Goal: Browse casually: Explore the website without a specific task or goal

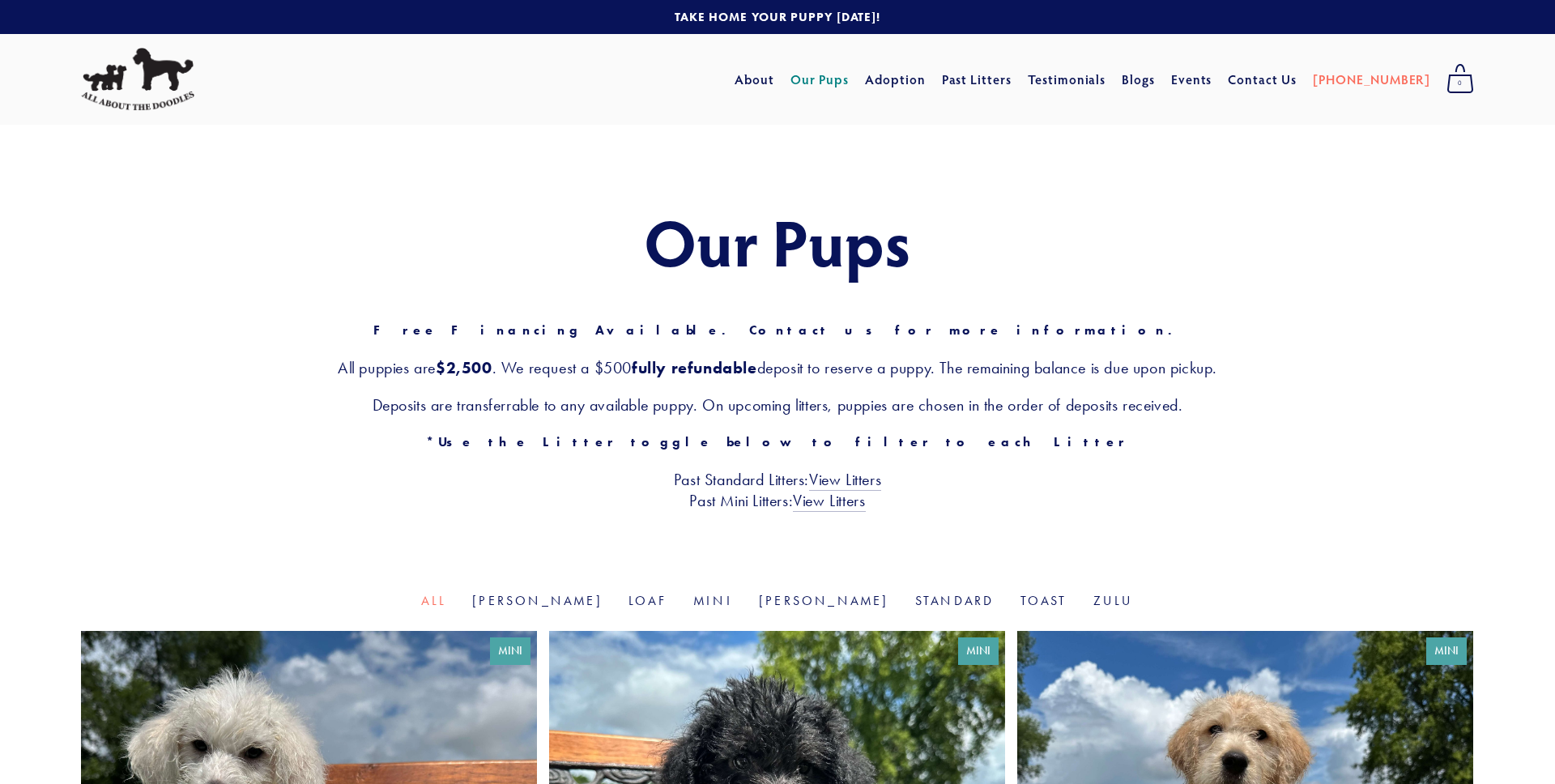
scroll to position [345, 0]
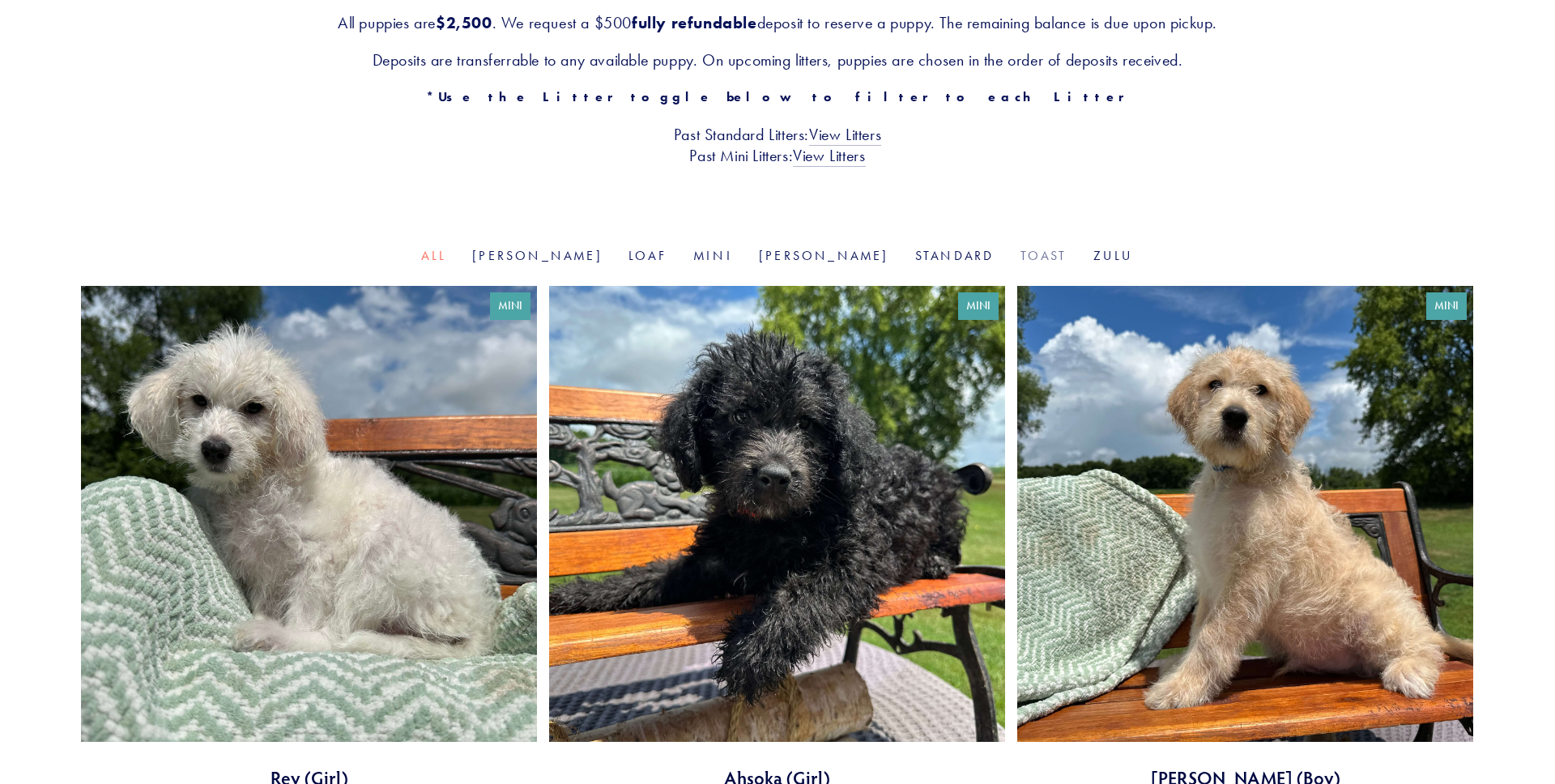
click at [1020, 261] on link "Toast" at bounding box center [1044, 256] width 47 height 16
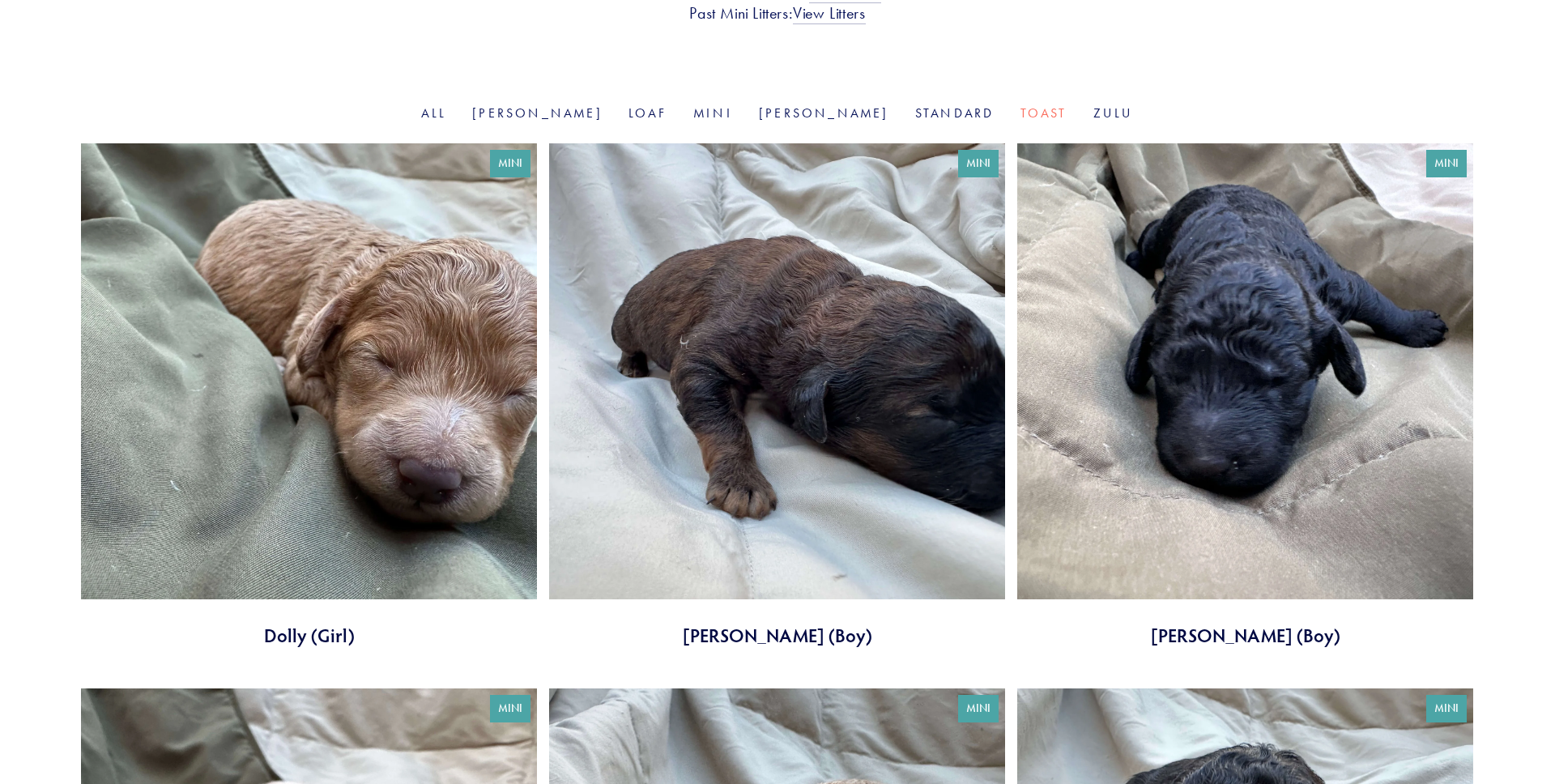
scroll to position [499, 0]
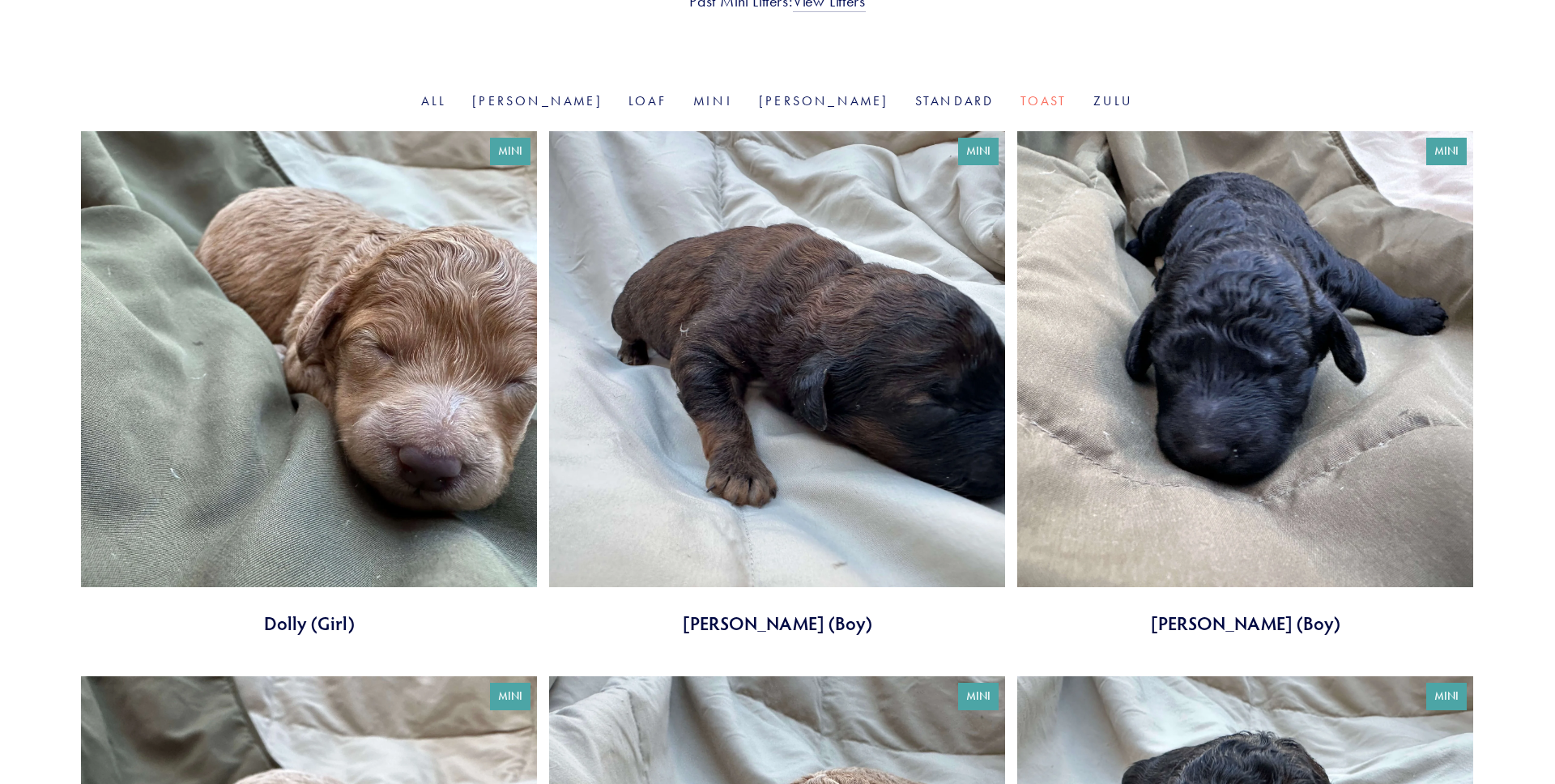
click at [724, 361] on link at bounding box center [778, 384] width 456 height 505
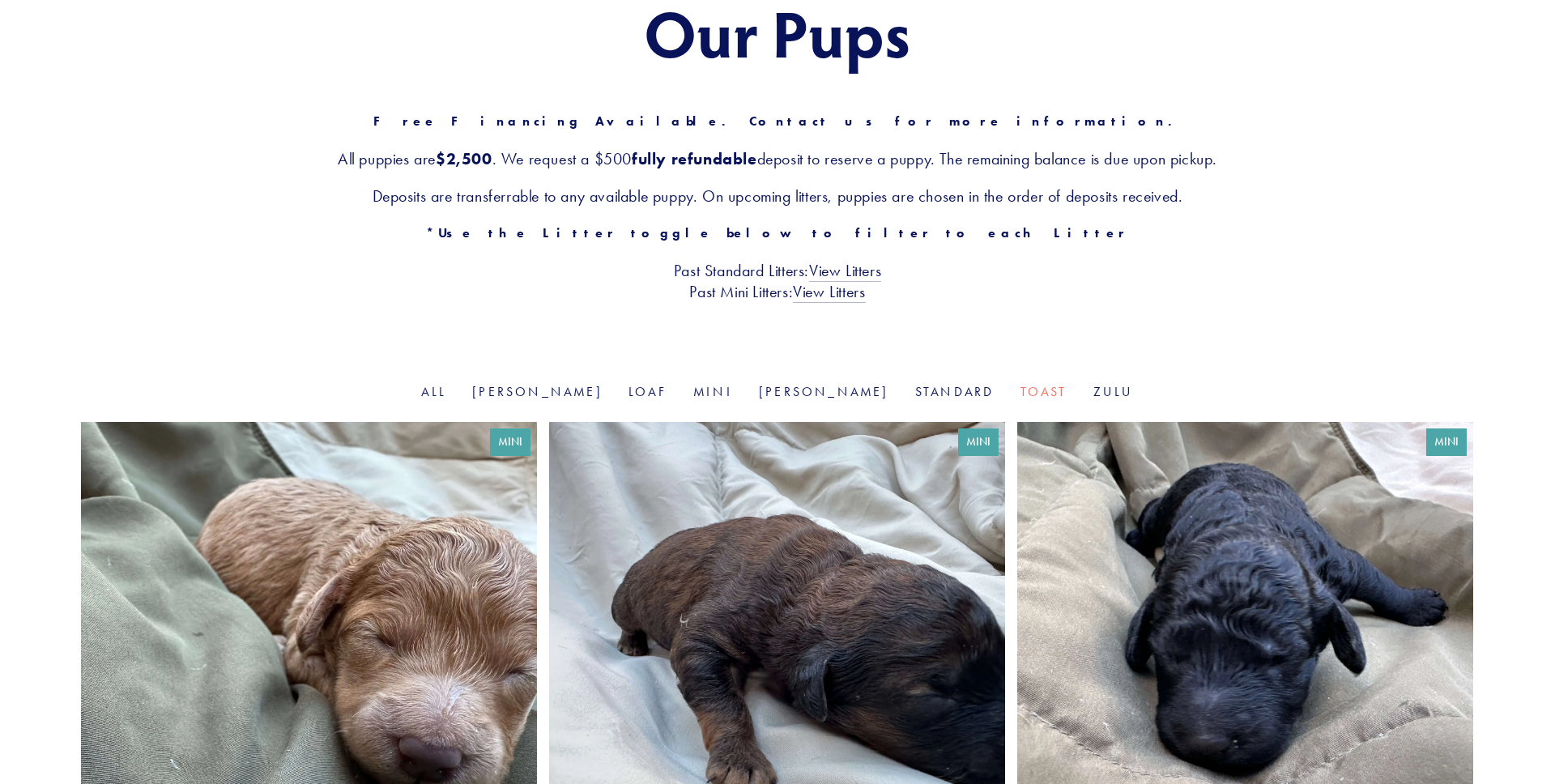
scroll to position [539, 0]
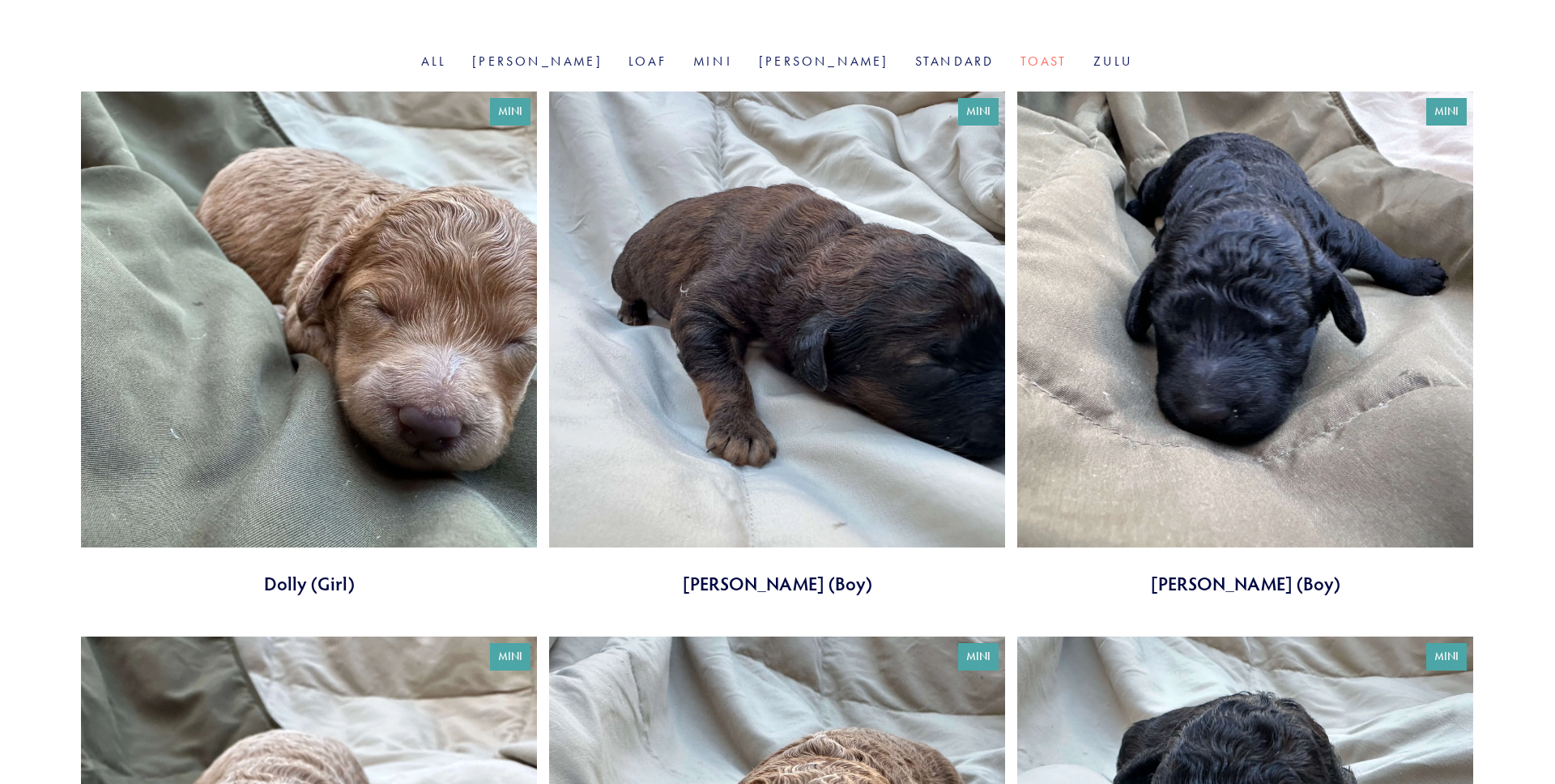
click at [453, 333] on link at bounding box center [309, 344] width 456 height 505
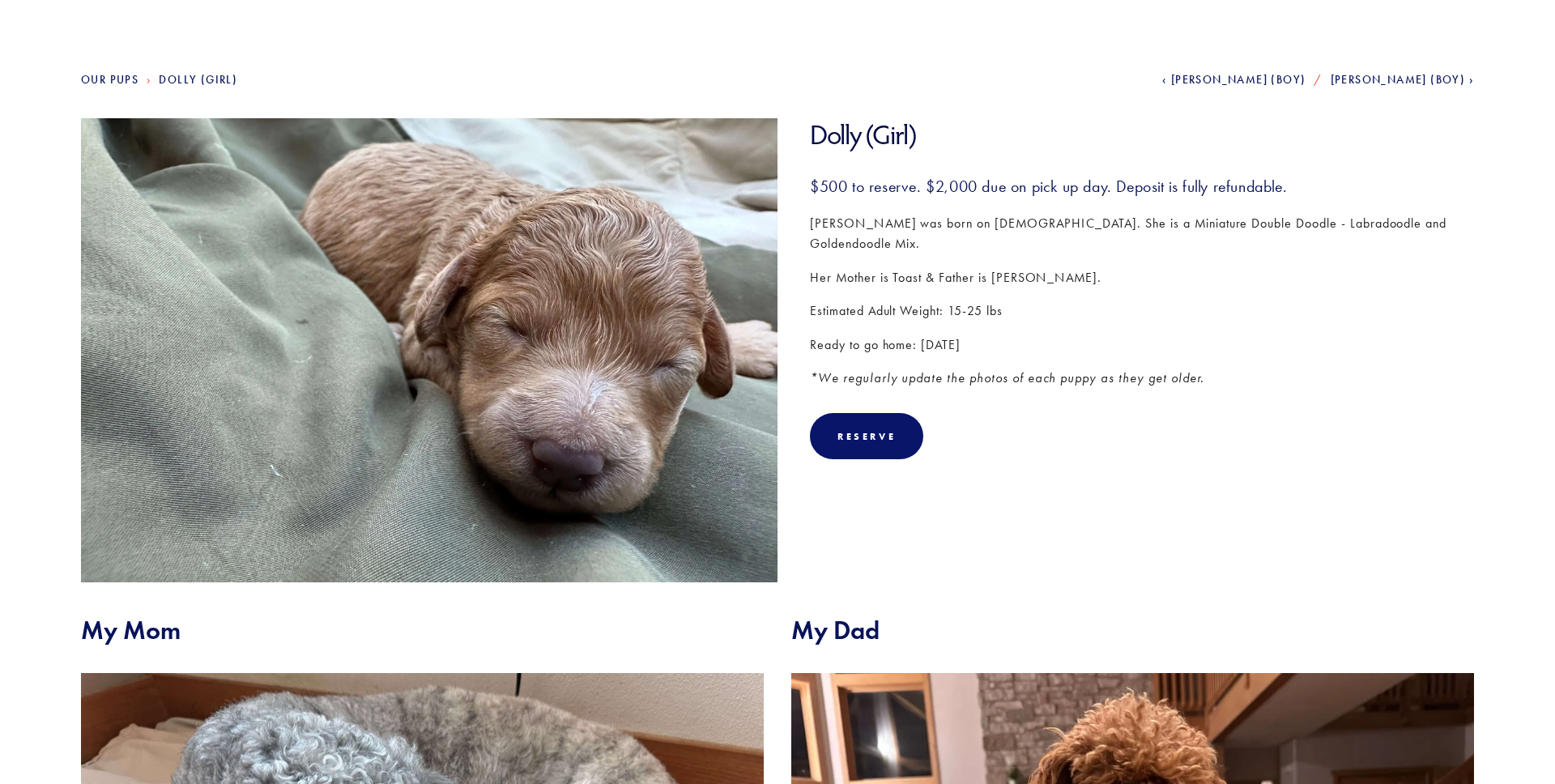
scroll to position [122, 0]
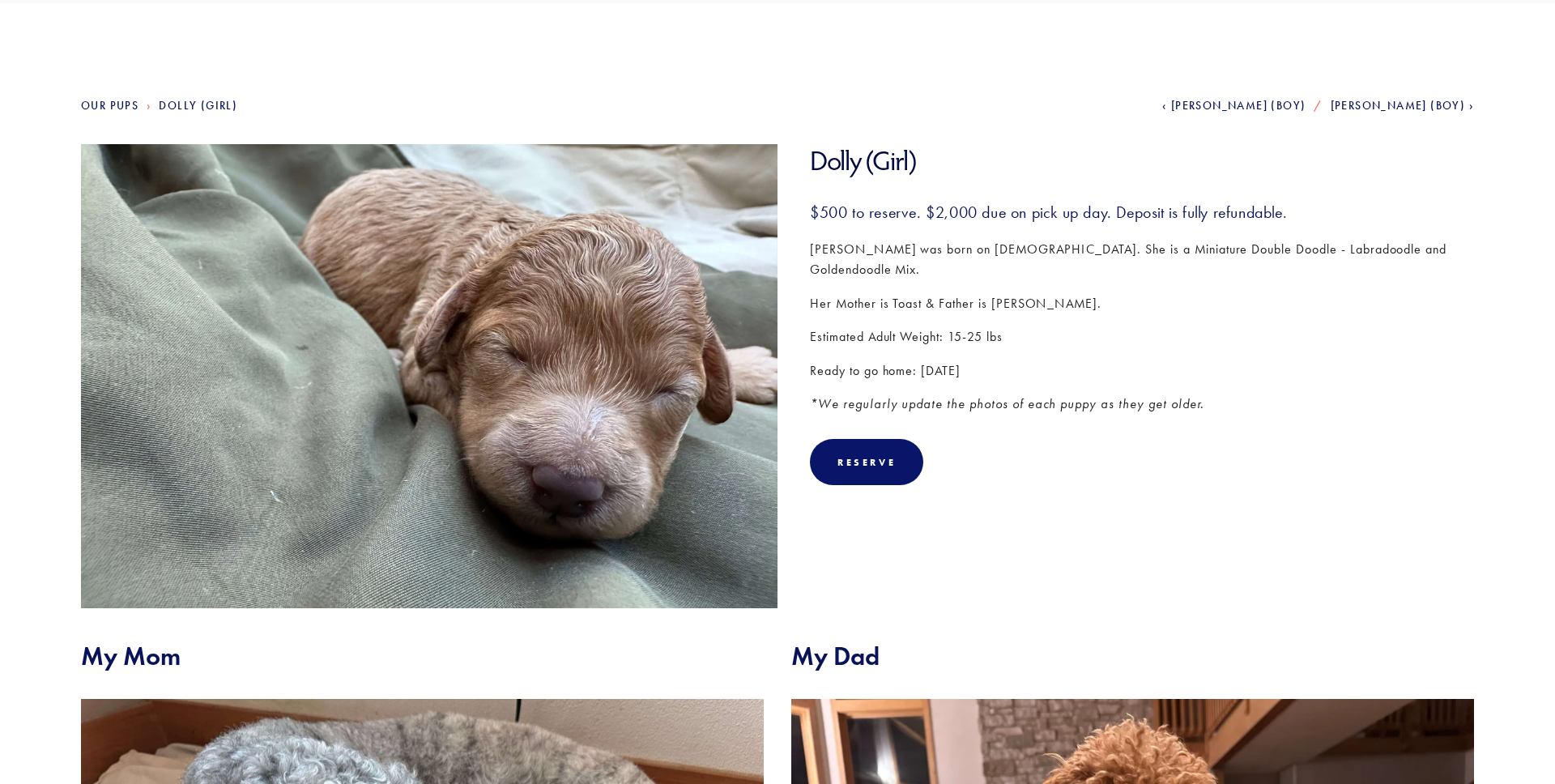
click at [1420, 101] on span "[PERSON_NAME] (Boy)" at bounding box center [1398, 106] width 135 height 14
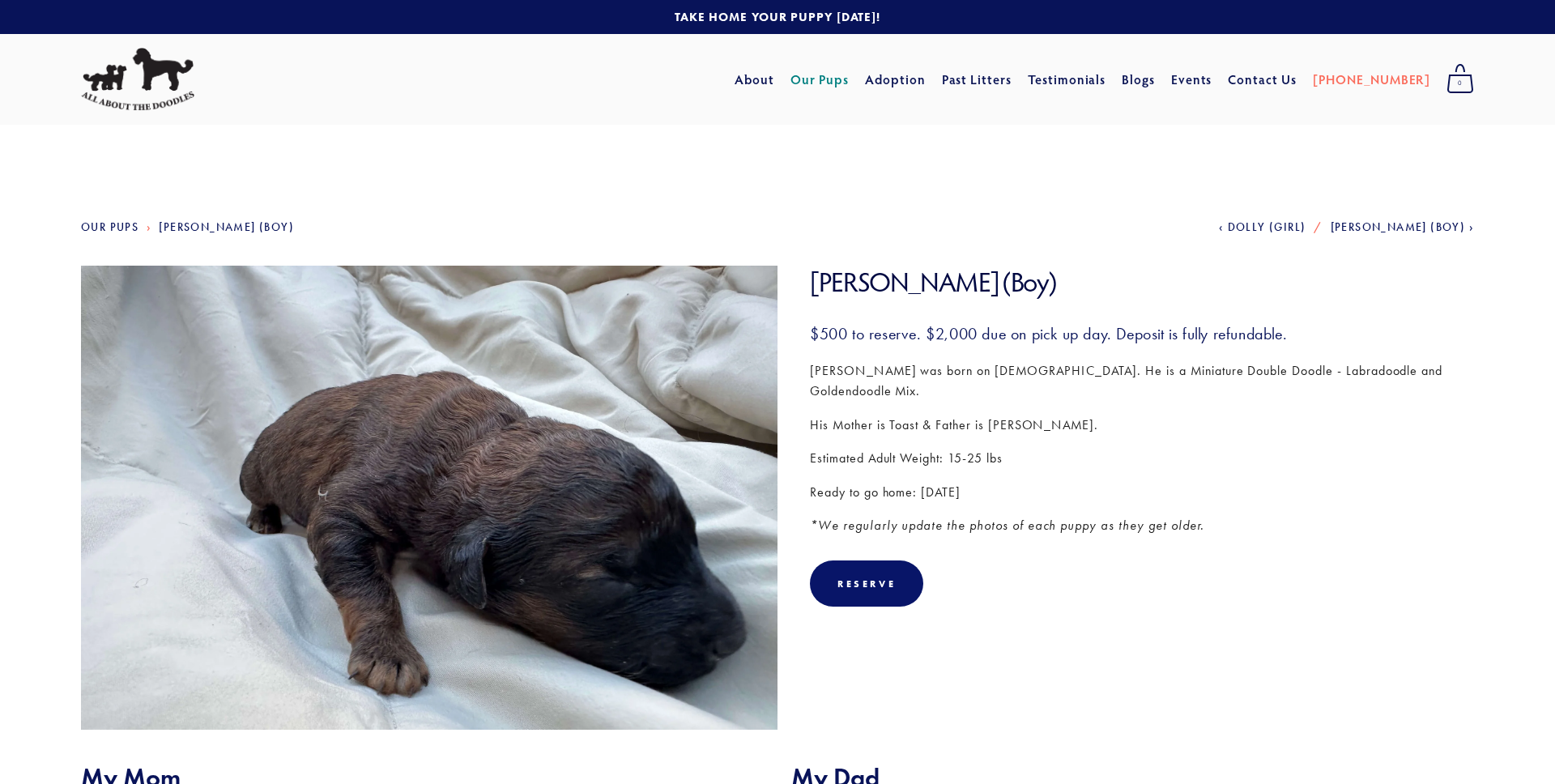
click at [1404, 224] on span "Johnny (Boy)" at bounding box center [1398, 227] width 135 height 14
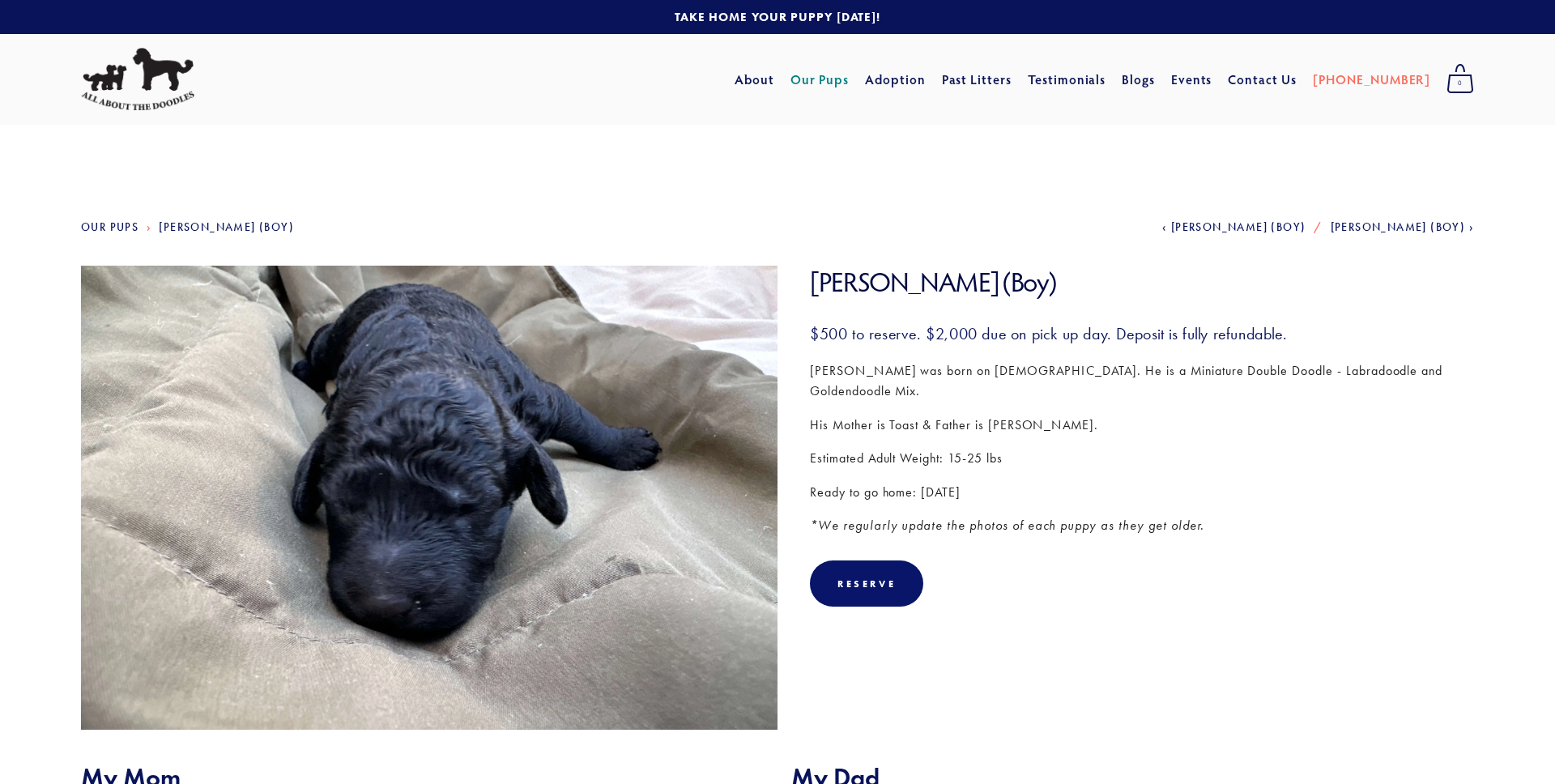
click at [1404, 224] on span "[PERSON_NAME] (Boy)" at bounding box center [1398, 227] width 135 height 14
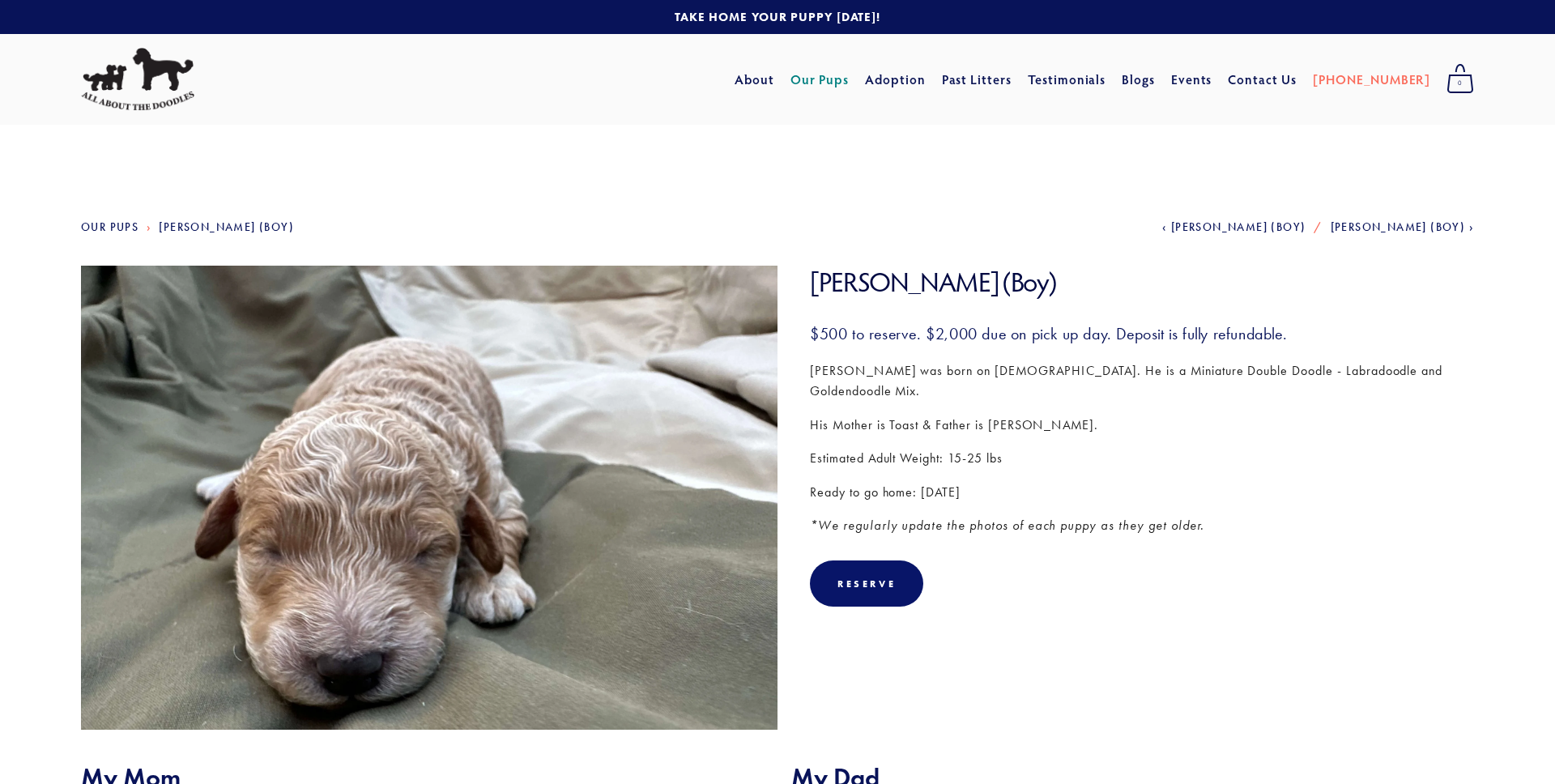
click at [1404, 224] on span "[PERSON_NAME] (Boy)" at bounding box center [1398, 227] width 135 height 14
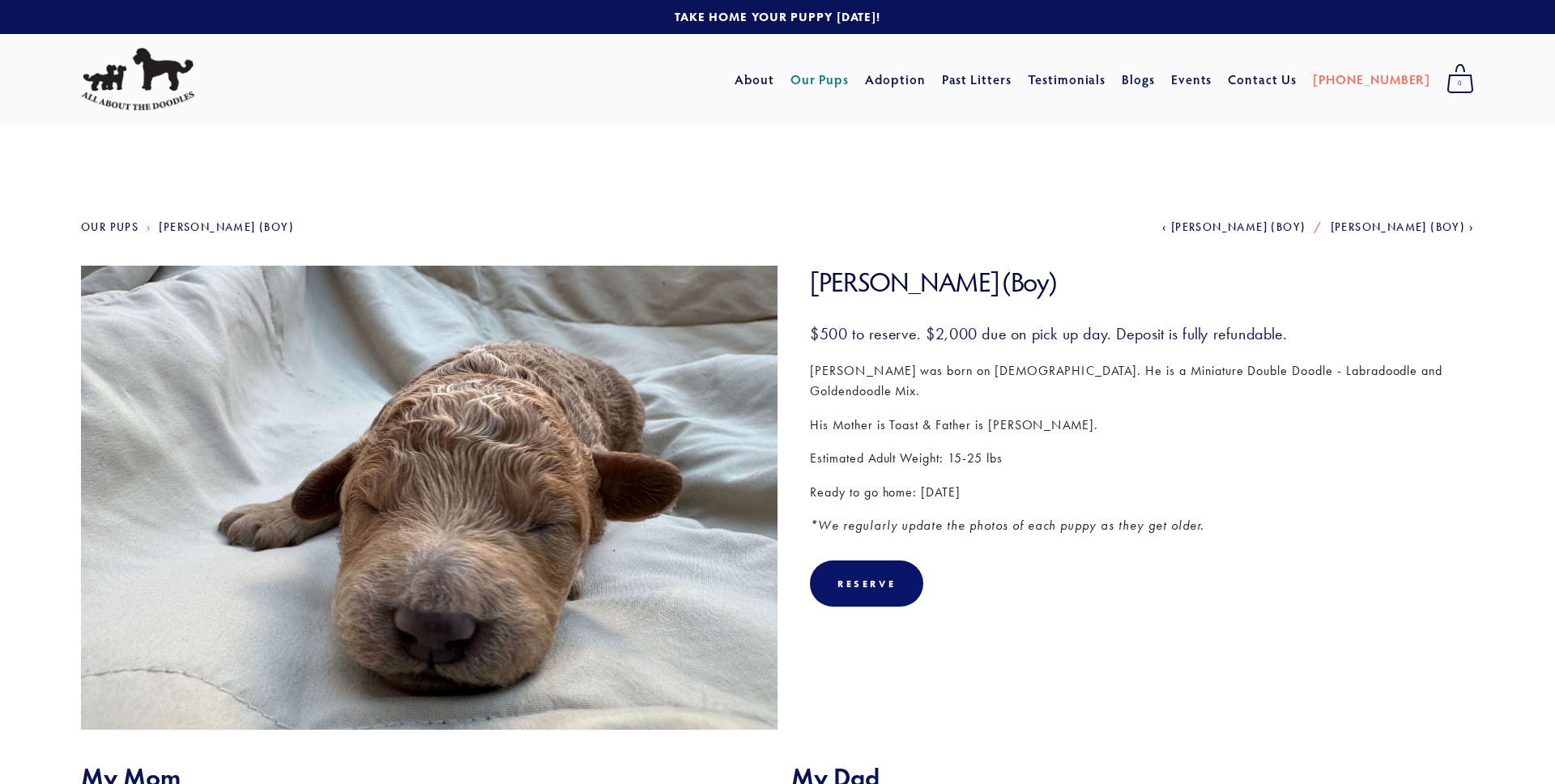
click at [1404, 224] on span "[PERSON_NAME] (Boy)" at bounding box center [1398, 227] width 135 height 14
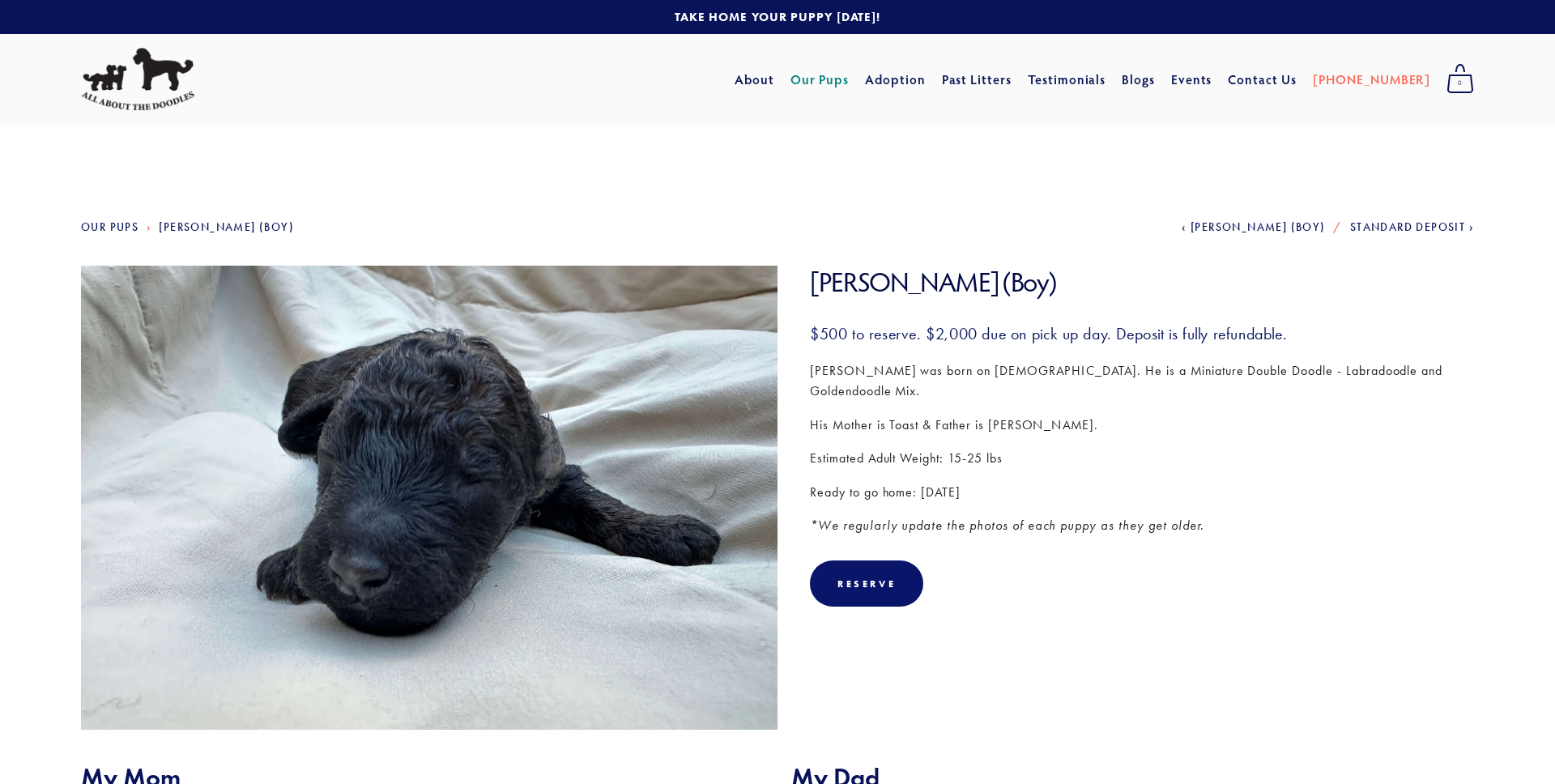
click at [112, 219] on section "Our Pups Hank (Boy) Previous Kris (Boy) Next Standard Deposit Hank (Boy) Hank (…" at bounding box center [778, 784] width 1555 height 1319
click at [118, 224] on link "Our Pups" at bounding box center [110, 227] width 57 height 14
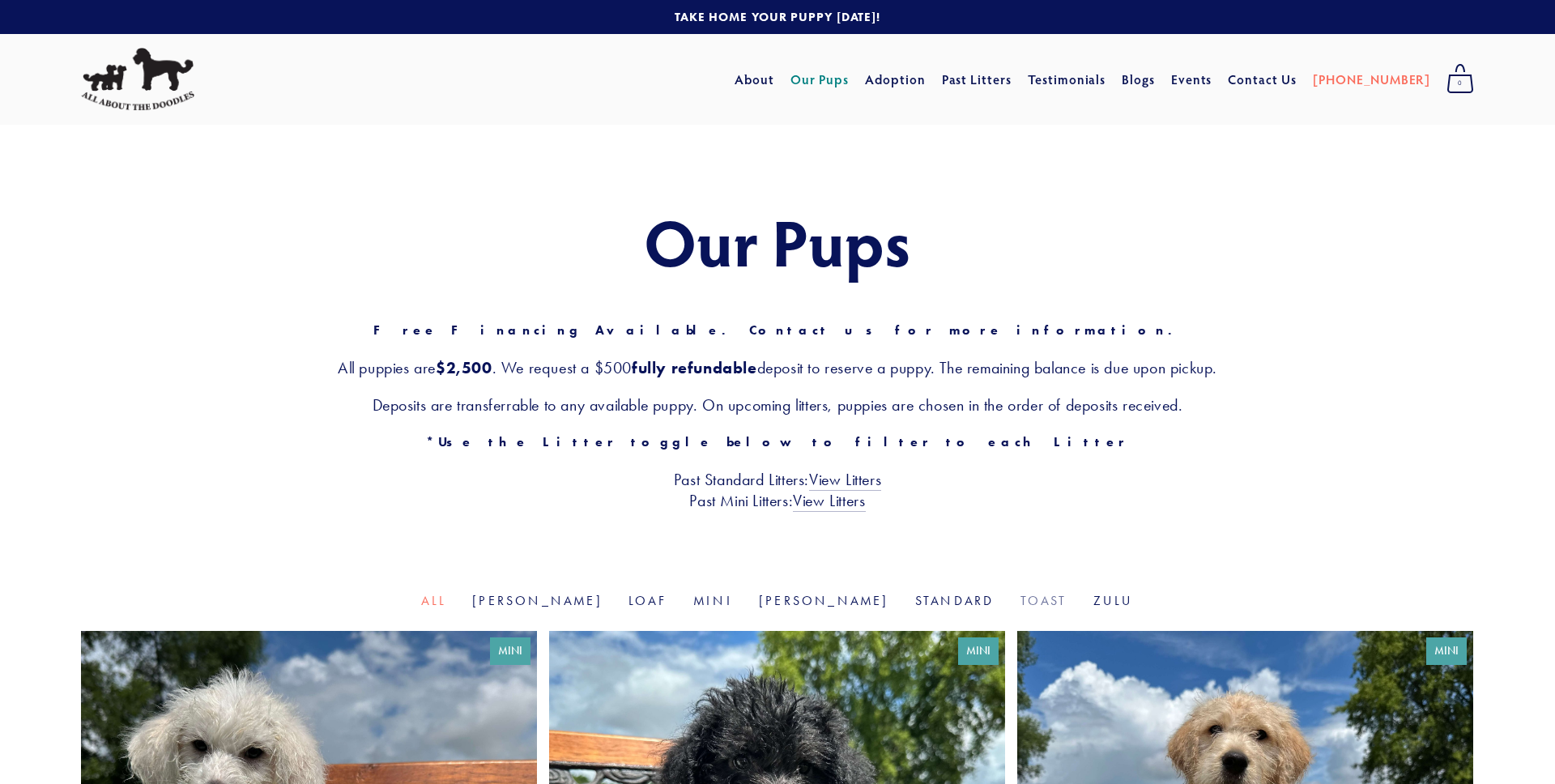
click at [1020, 598] on link "Toast" at bounding box center [1044, 600] width 47 height 16
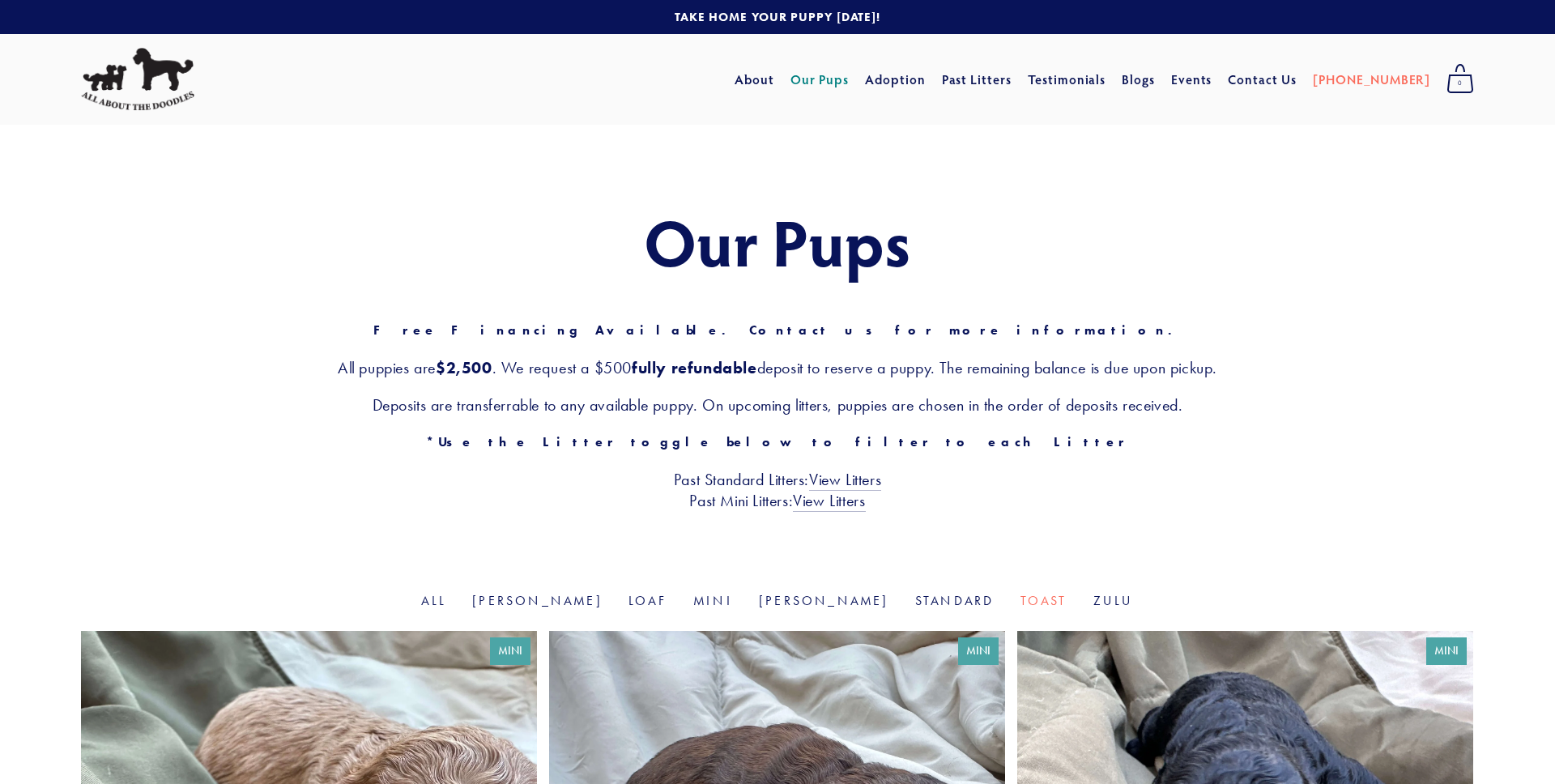
click at [180, 90] on img at bounding box center [138, 79] width 113 height 64
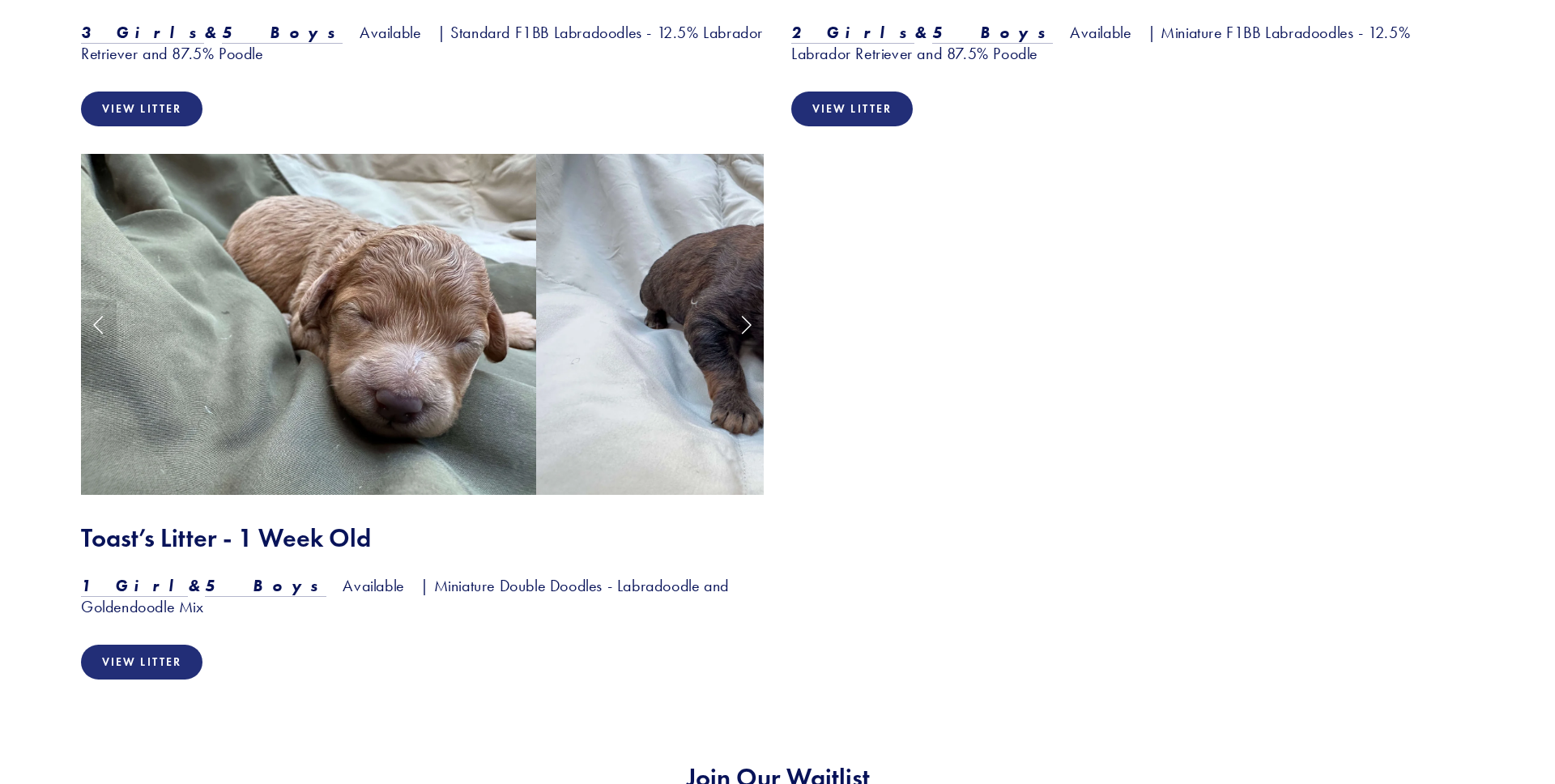
scroll to position [2391, 0]
click at [96, 586] on em "1 Girl" at bounding box center [134, 585] width 107 height 19
click at [205, 587] on em "5 Boys" at bounding box center [266, 585] width 122 height 19
click at [172, 644] on link "View Litter" at bounding box center [142, 661] width 122 height 35
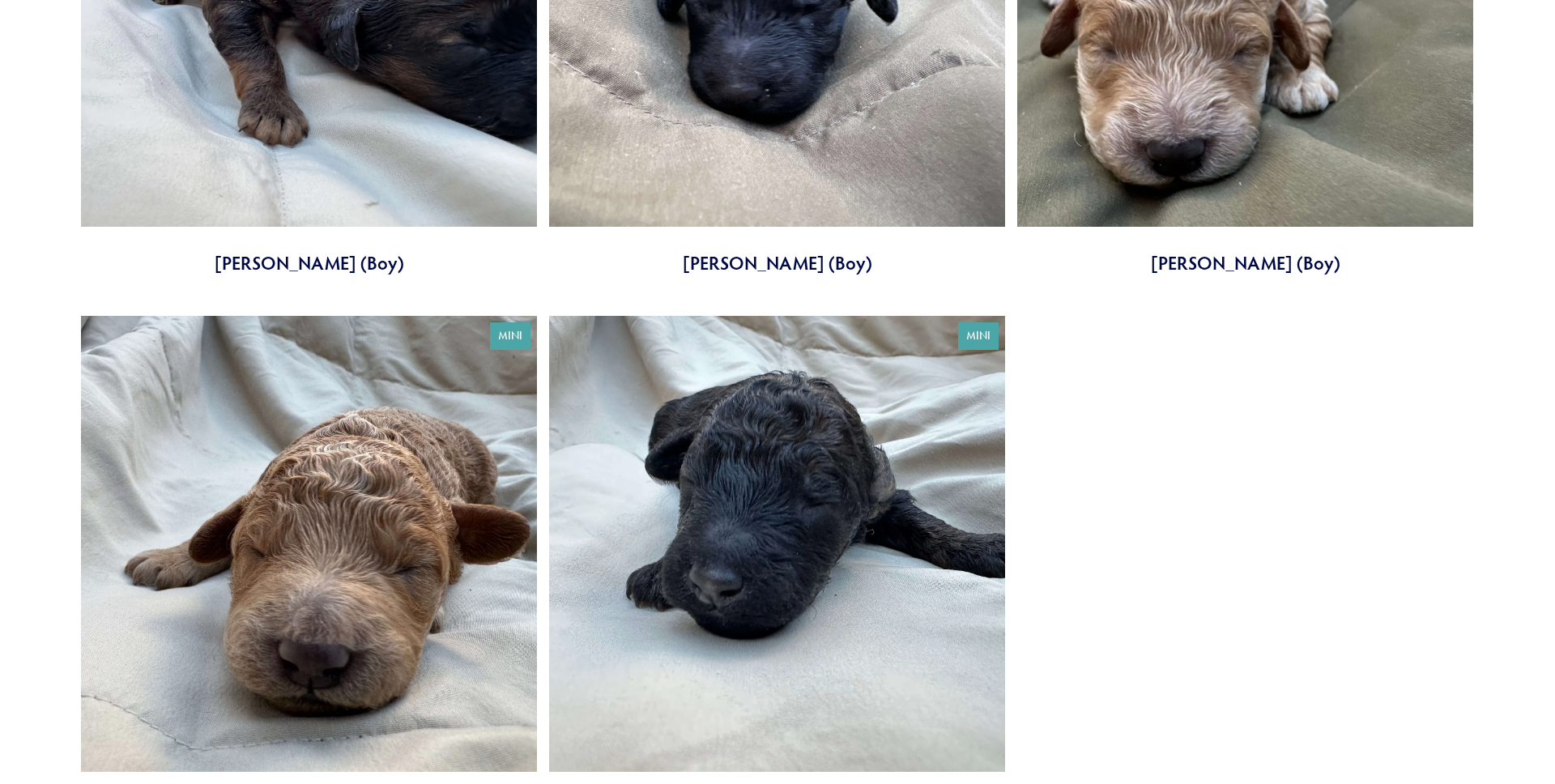
scroll to position [665, 0]
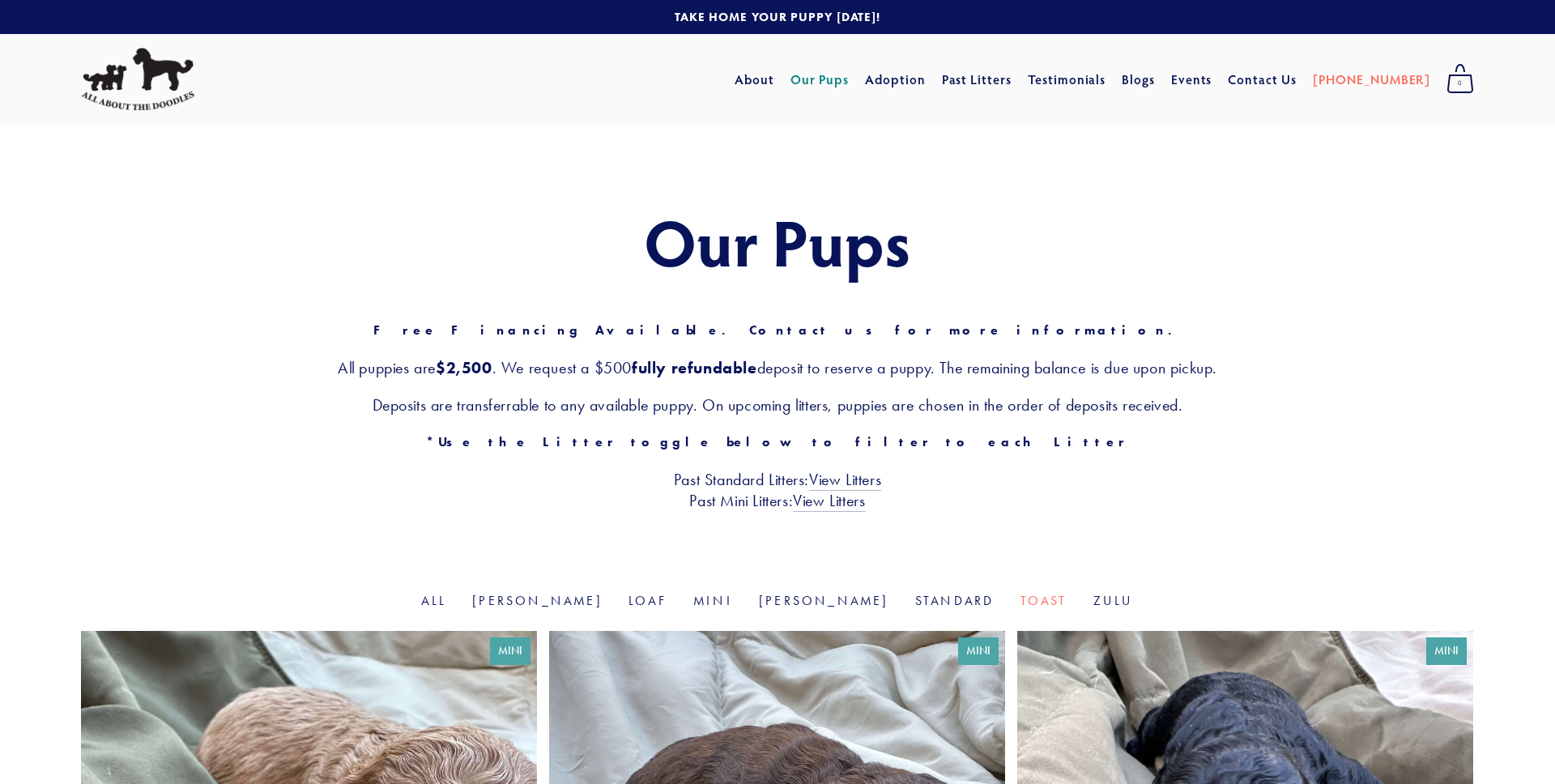
click at [158, 87] on img at bounding box center [138, 79] width 113 height 64
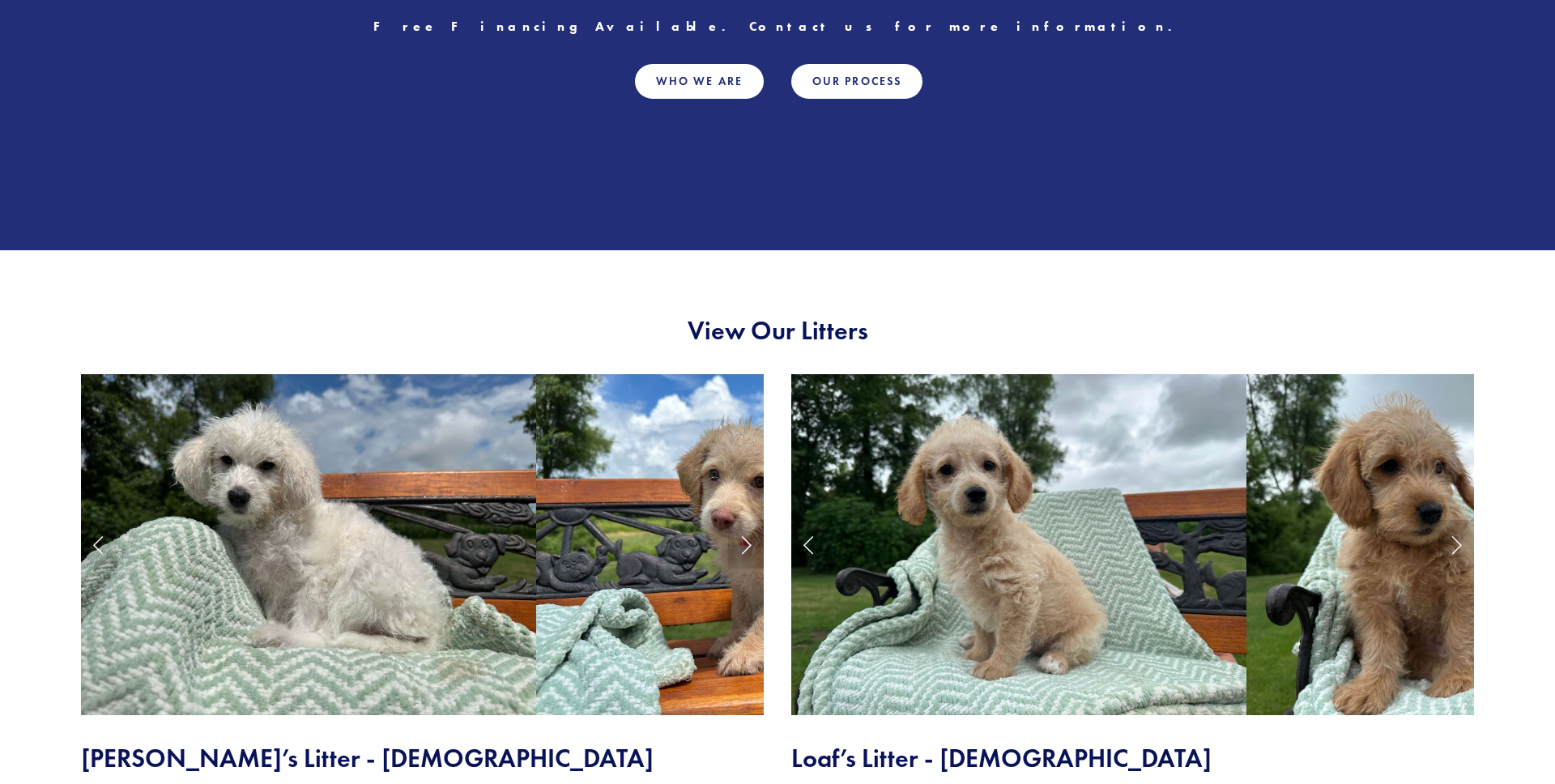
scroll to position [780, 0]
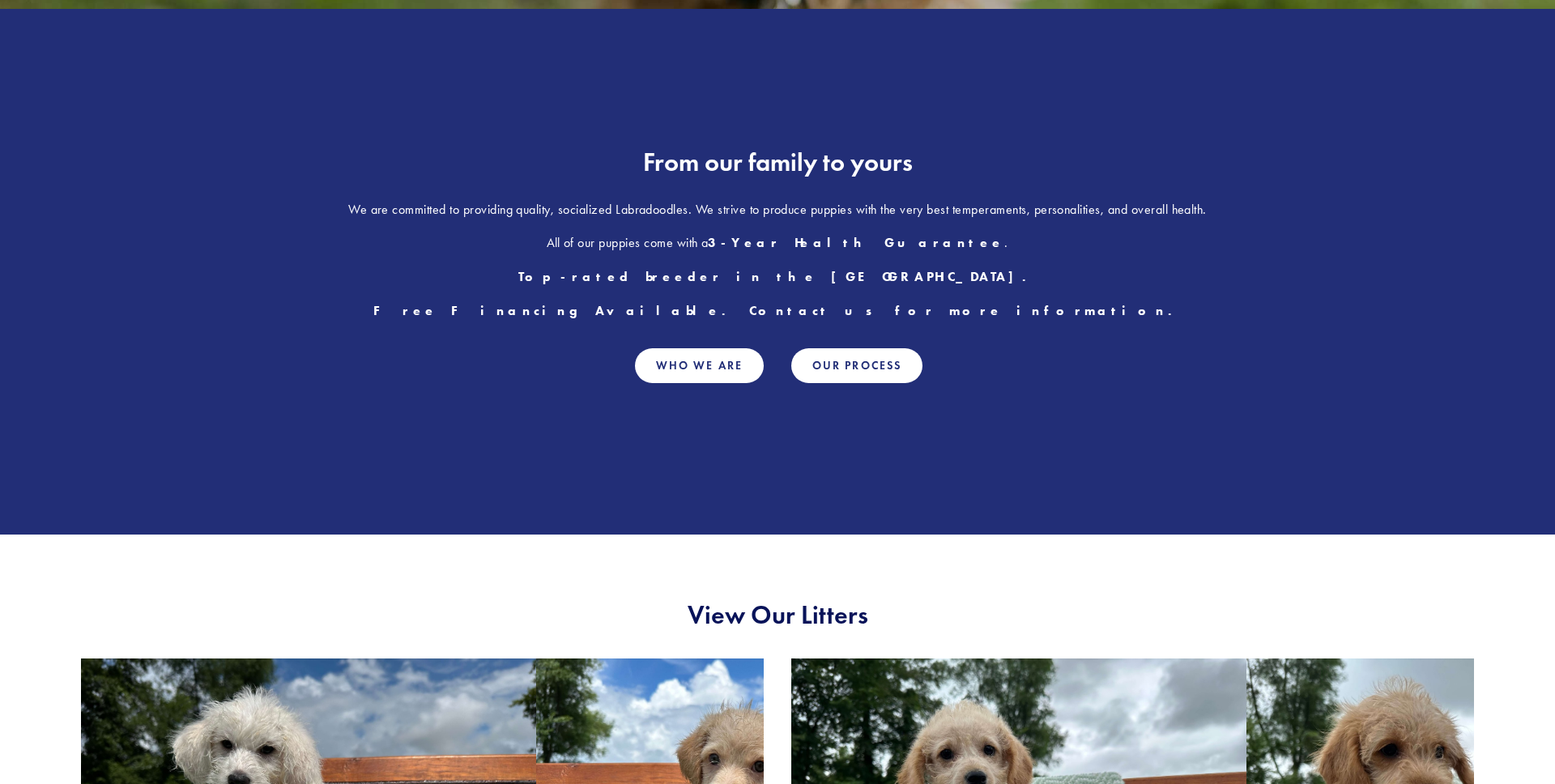
click at [46, 322] on div "From our family to yours We are committed to providing quality, socialized Labr…" at bounding box center [778, 271] width 1555 height 526
